Goal: Navigation & Orientation: Understand site structure

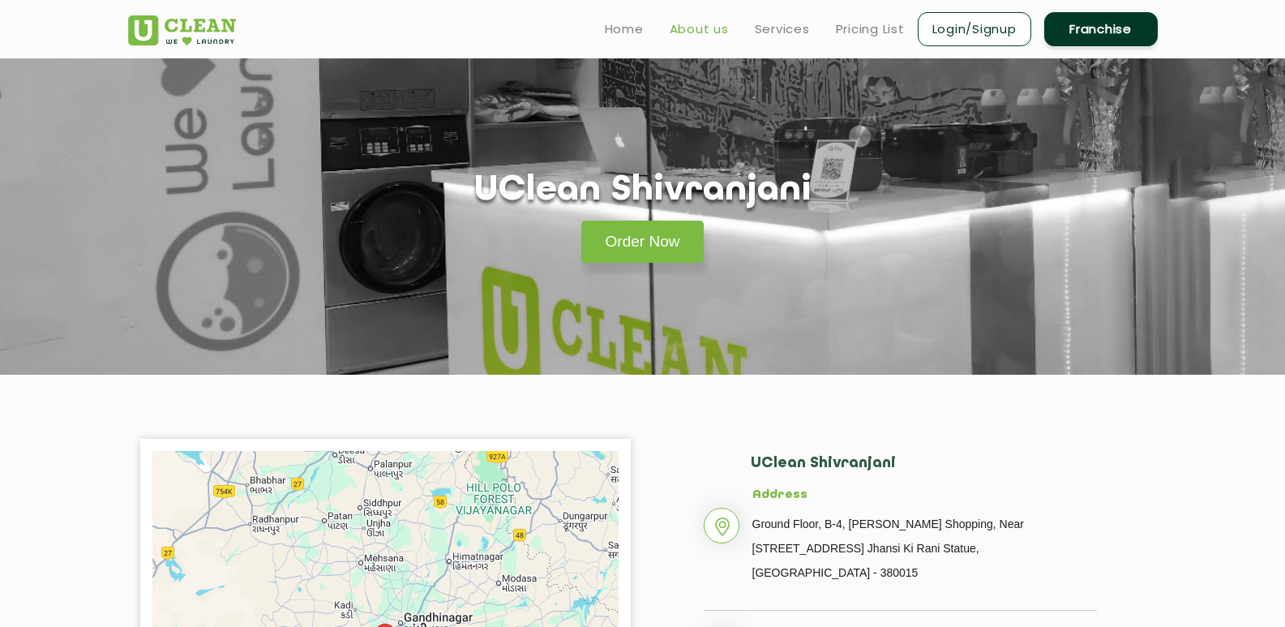
click at [720, 34] on link "About us" at bounding box center [698, 28] width 59 height 19
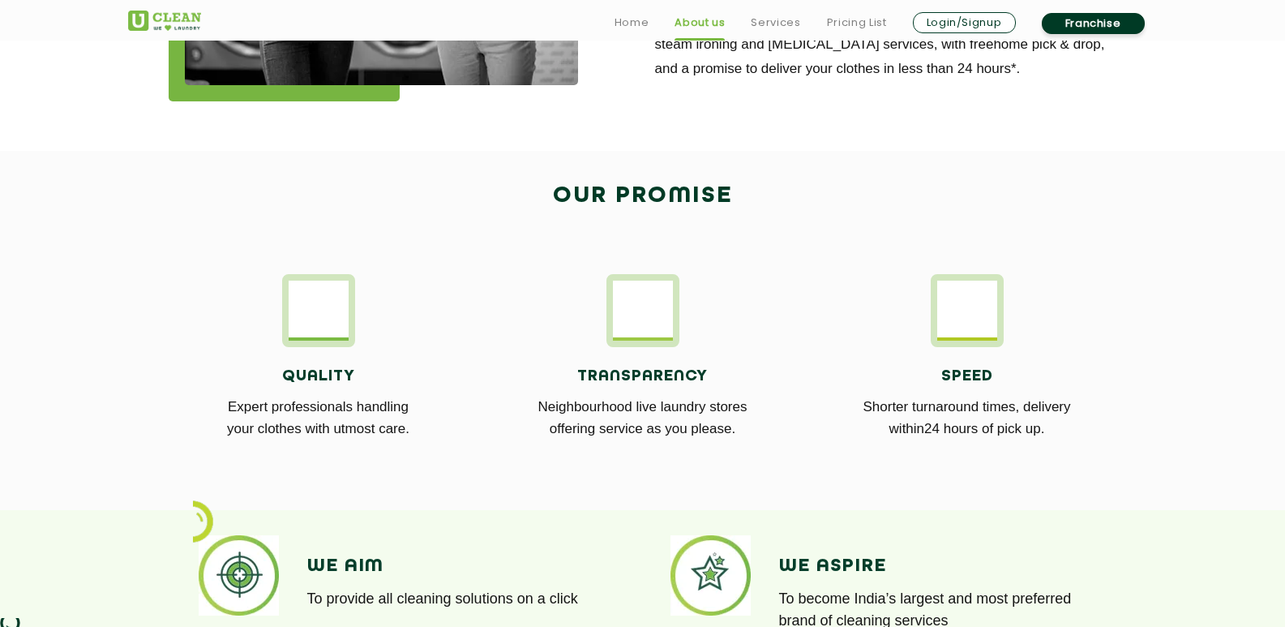
scroll to position [810, 0]
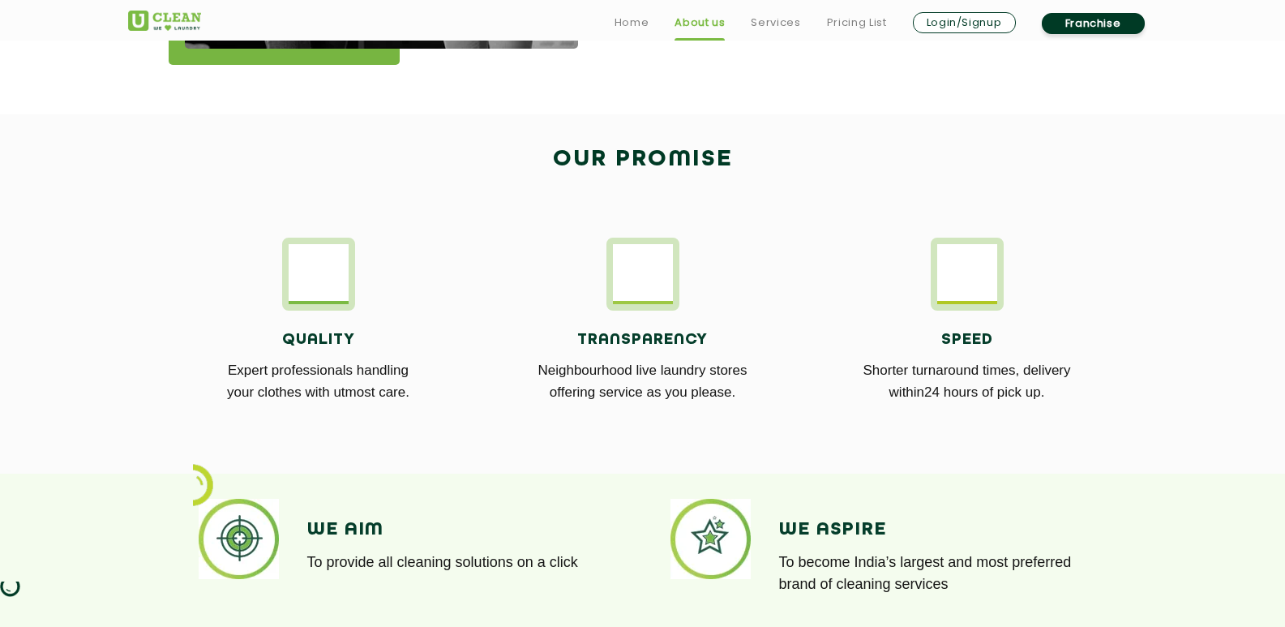
click at [928, 29] on link "Login/Signup" at bounding box center [964, 22] width 103 height 21
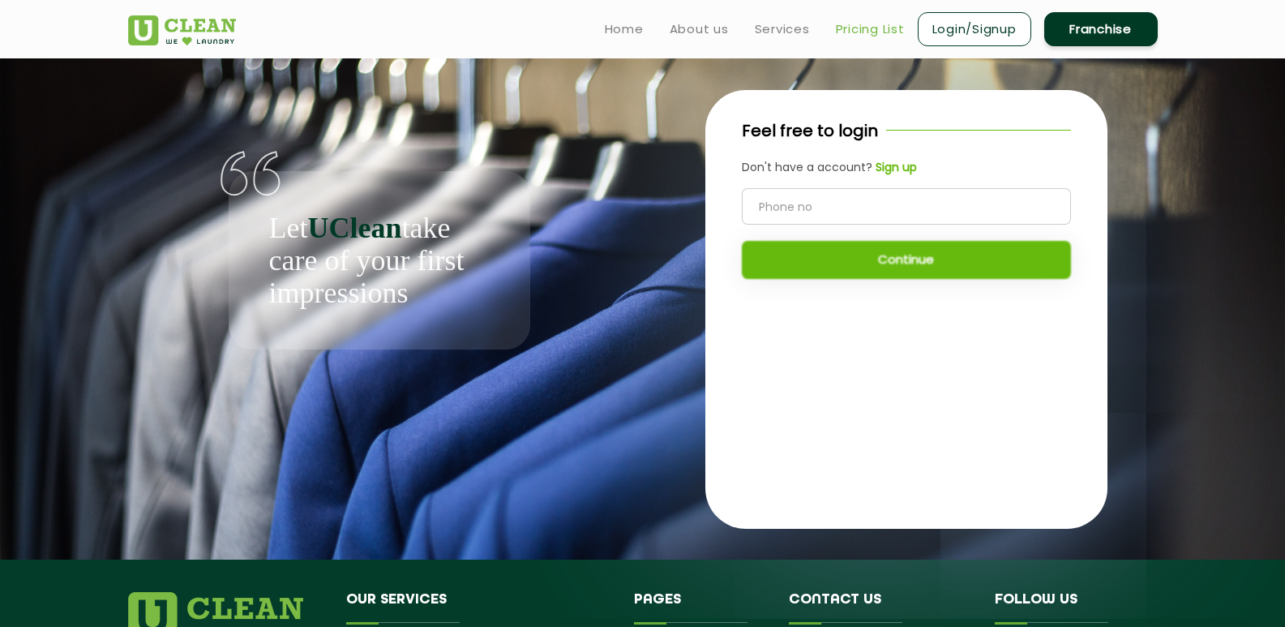
click at [850, 27] on link "Pricing List" at bounding box center [870, 28] width 69 height 19
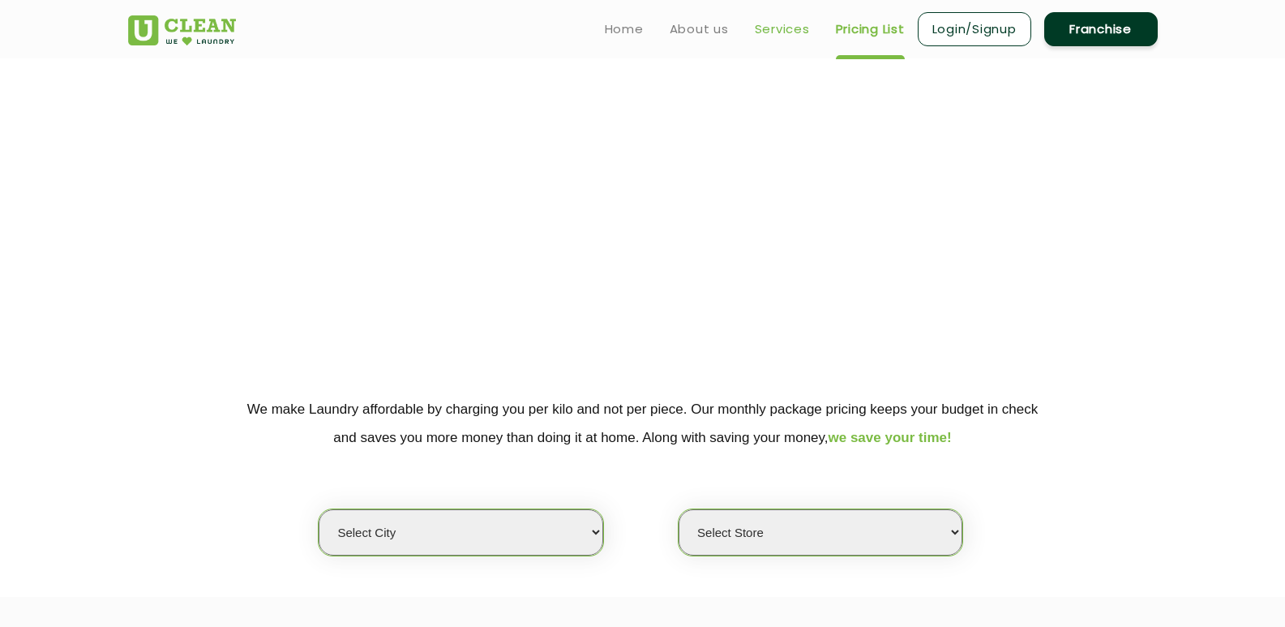
select select "0"
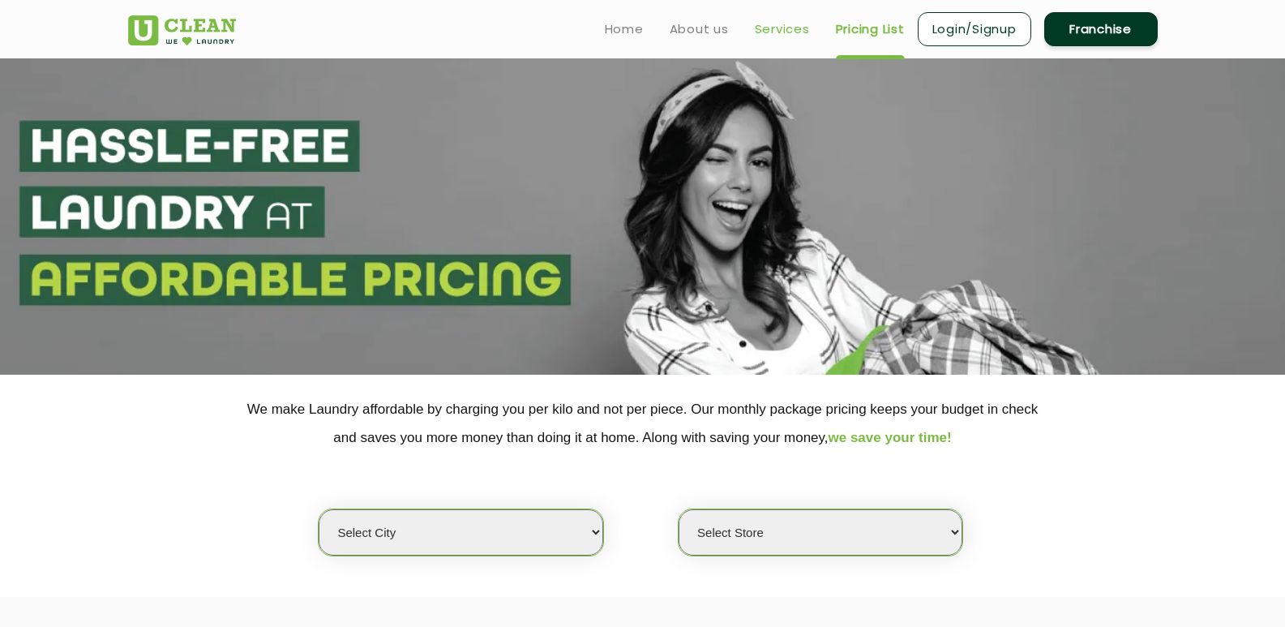
click at [795, 28] on link "Services" at bounding box center [782, 28] width 55 height 19
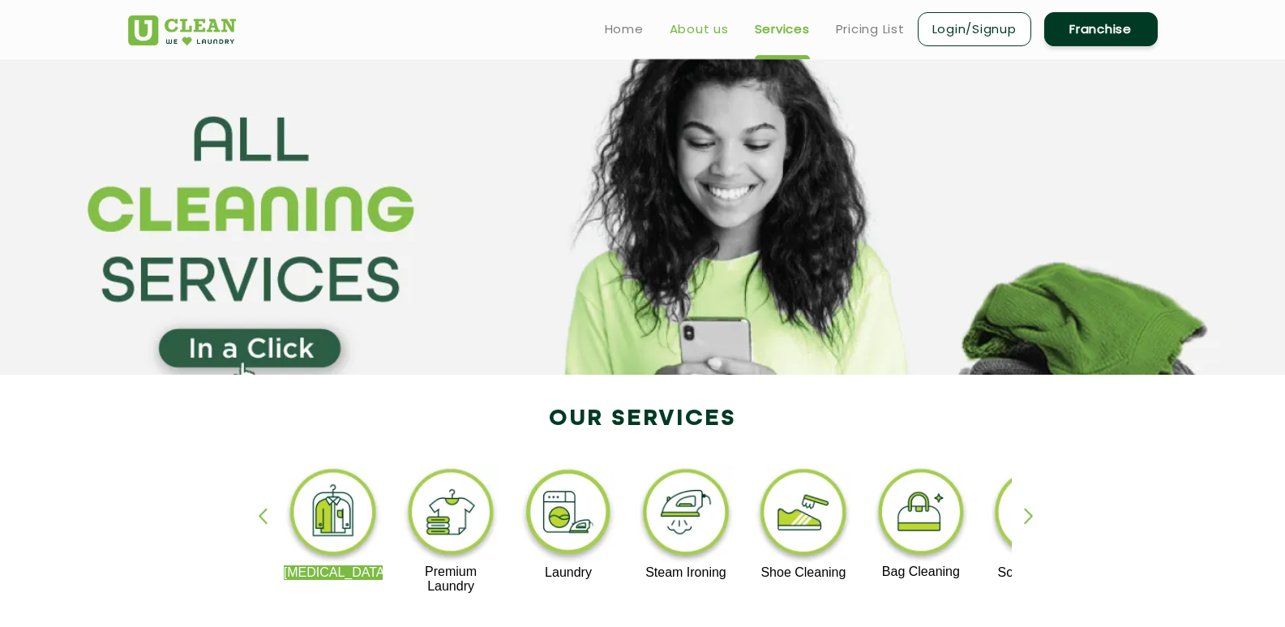
click at [691, 30] on link "About us" at bounding box center [698, 28] width 59 height 19
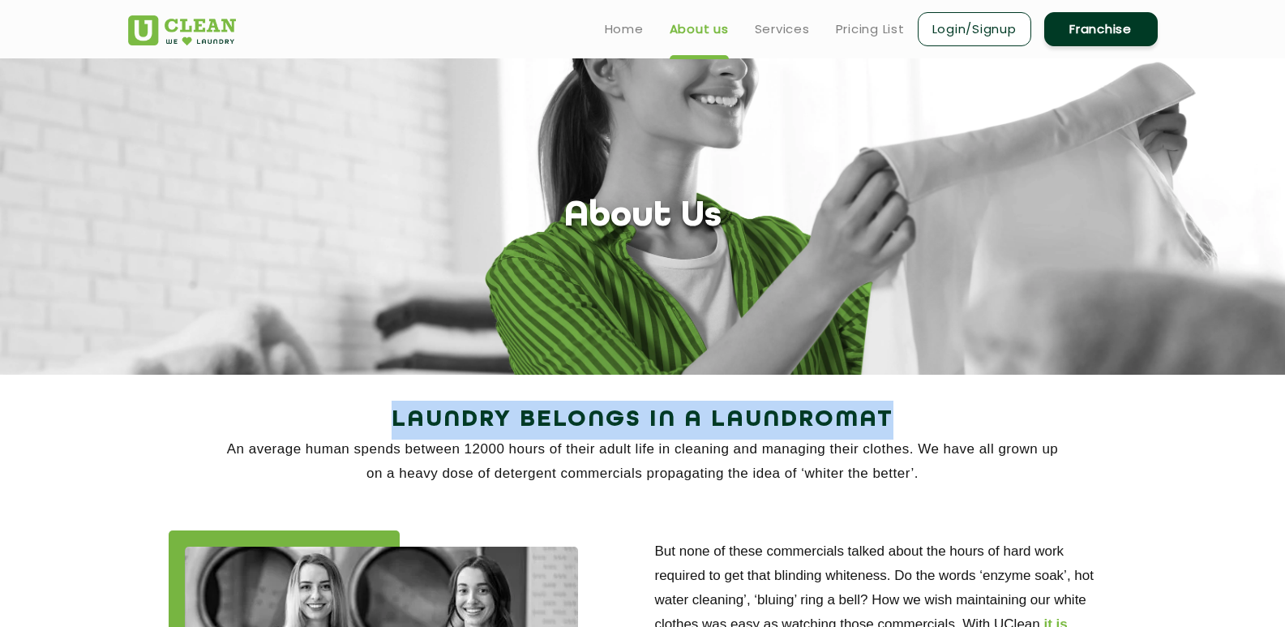
drag, startPoint x: 384, startPoint y: 412, endPoint x: 900, endPoint y: 421, distance: 516.4
click at [900, 421] on h2 "Laundry Belongs in a Laundromat" at bounding box center [642, 419] width 1029 height 39
copy h2 "Laundry Belongs in a Laundromat"
